Goal: Find specific page/section: Find specific page/section

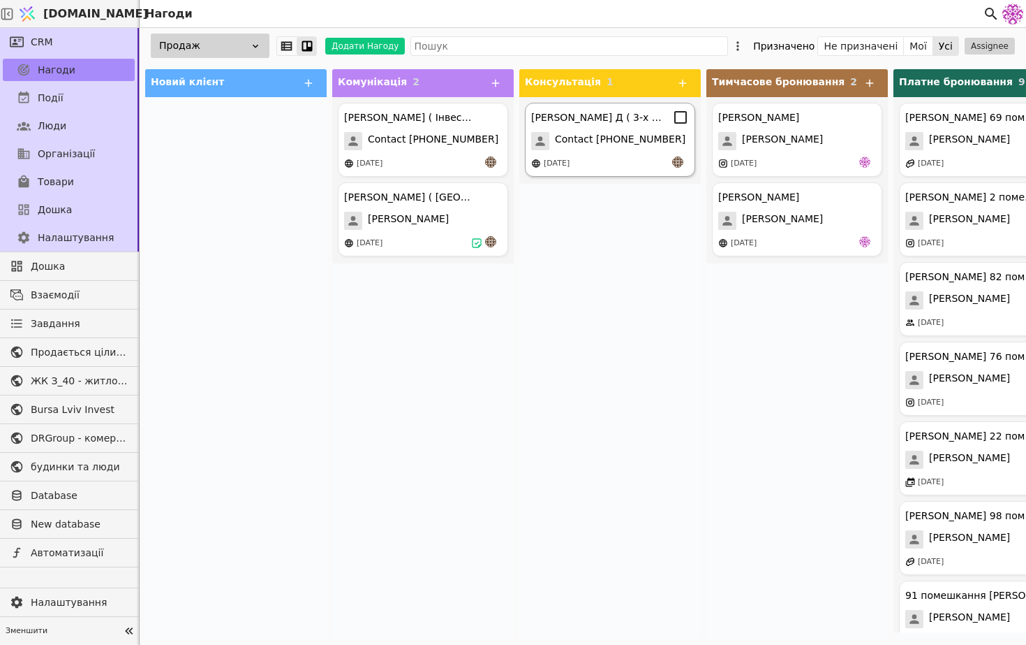
scroll to position [0, 89]
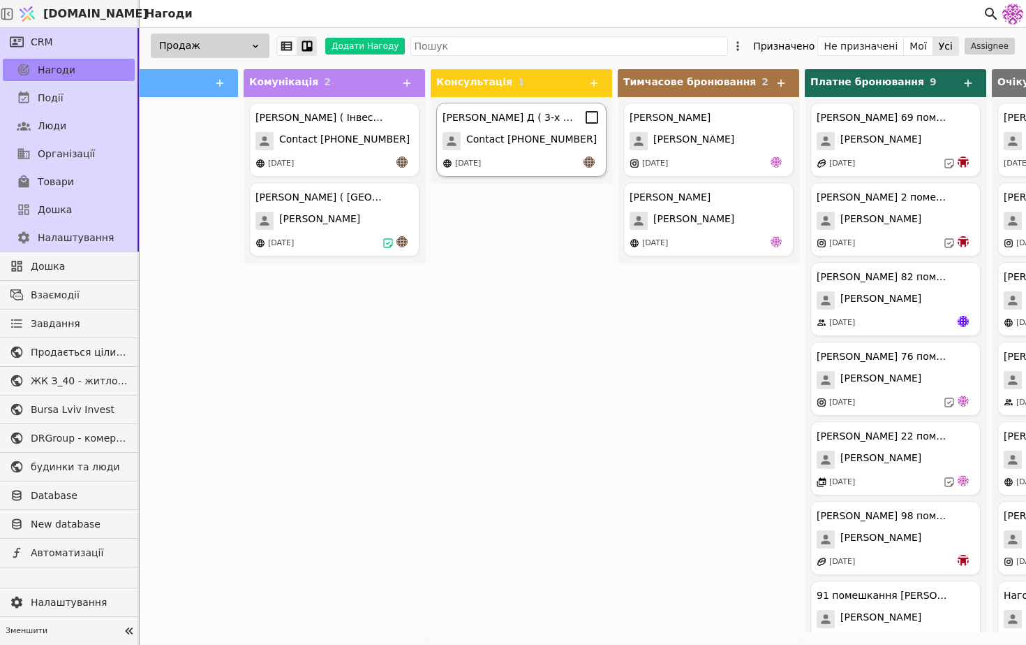
click at [513, 140] on span "Contact [PHONE_NUMBER]" at bounding box center [531, 141] width 131 height 18
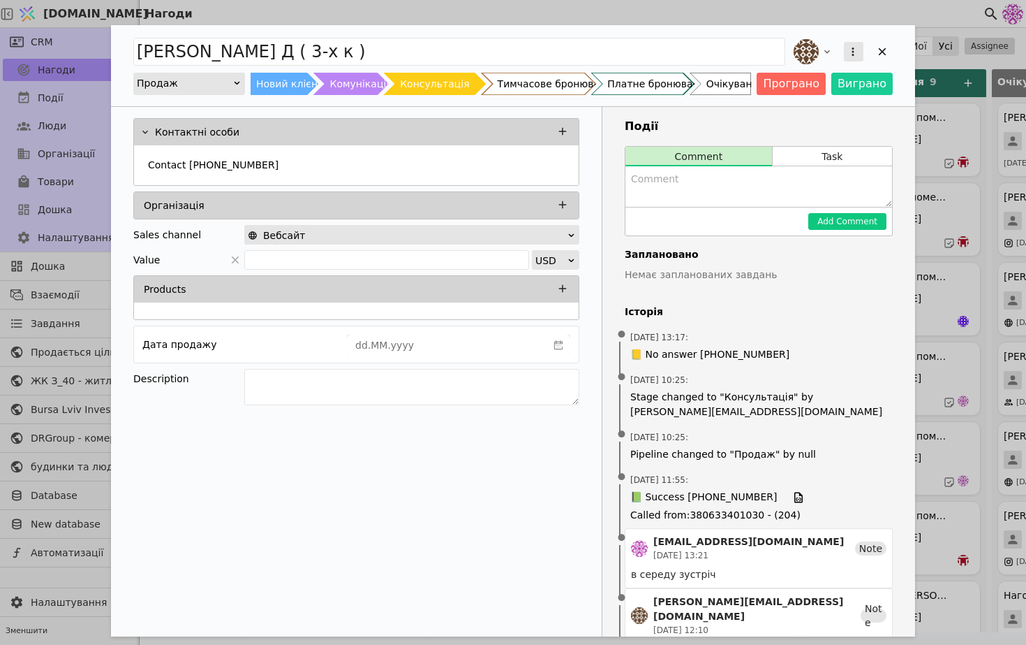
click at [858, 52] on icon "Add Opportunity" at bounding box center [853, 51] width 13 height 13
click at [885, 47] on div "Перетворити на завдання Видалити" at bounding box center [842, 51] width 102 height 31
click at [885, 47] on icon "Add Opportunity" at bounding box center [882, 51] width 13 height 13
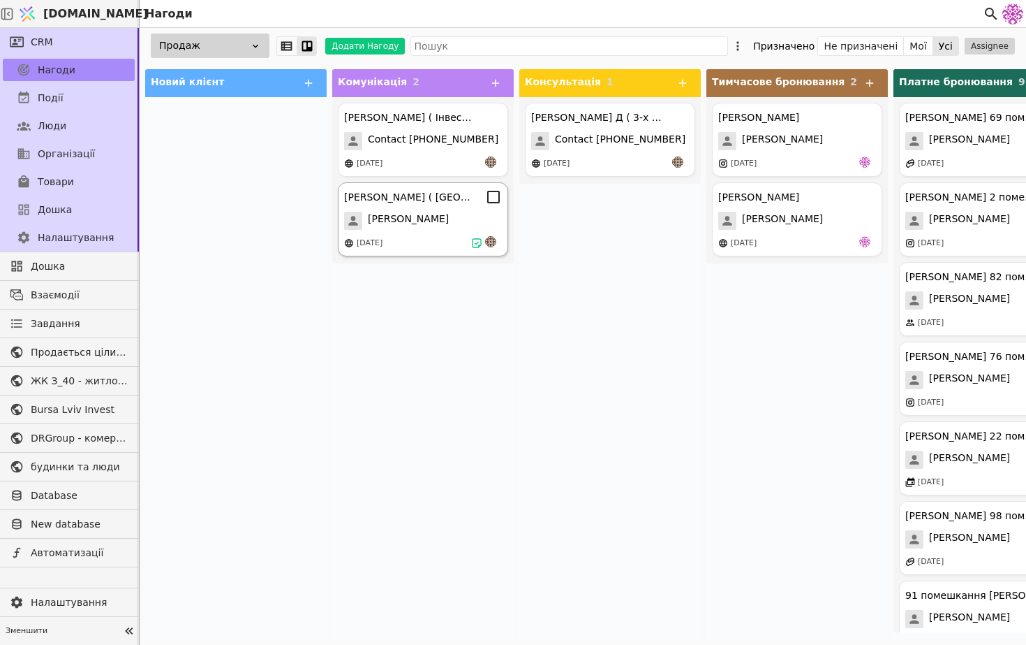
click at [461, 216] on div "[PERSON_NAME]" at bounding box center [423, 221] width 158 height 18
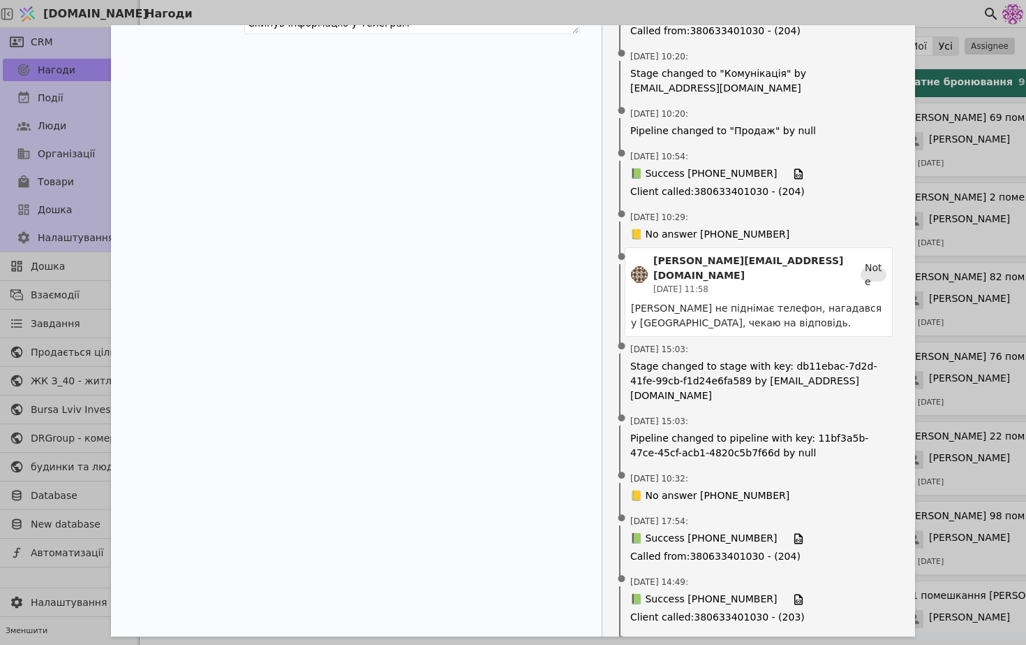
scroll to position [310, 0]
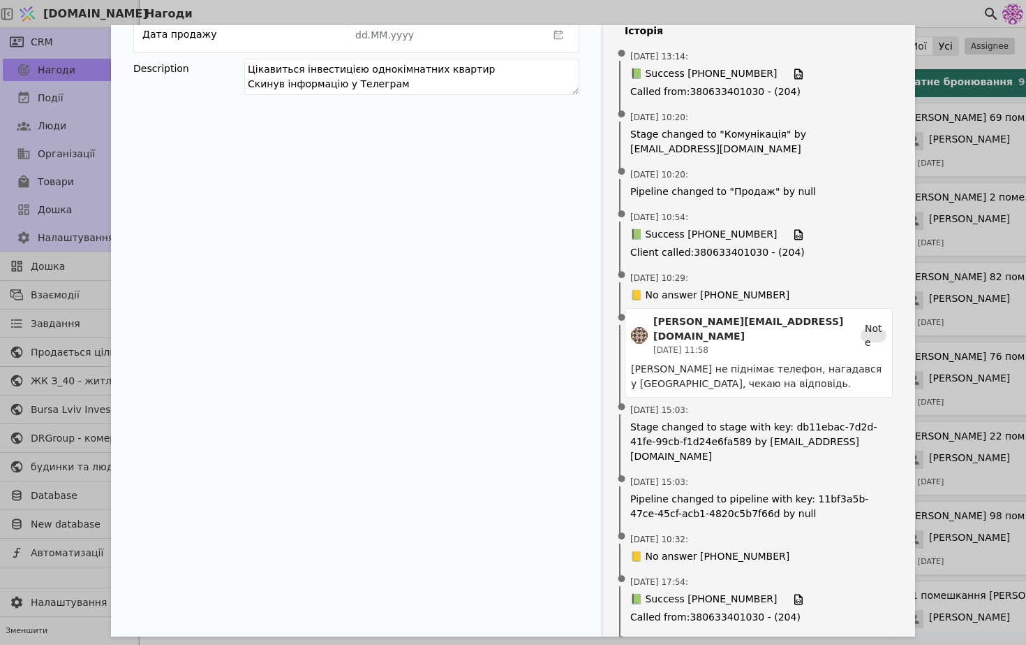
click at [923, 506] on div "[PERSON_NAME] ( Одно ) Продаж Новий клієнт Комунікація Консультація Тимчасове б…" at bounding box center [513, 322] width 1026 height 645
